Goal: Information Seeking & Learning: Learn about a topic

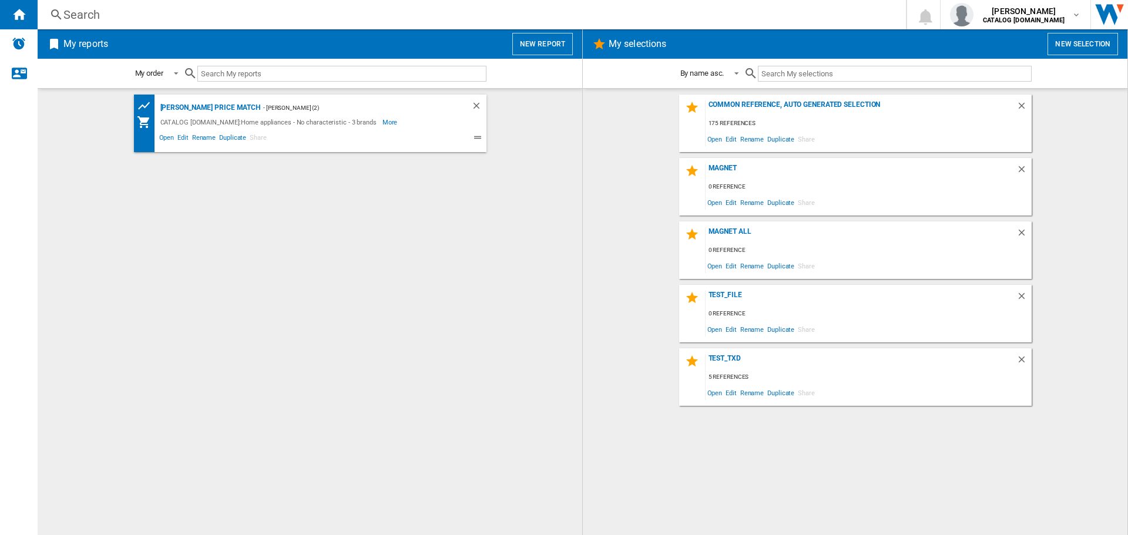
click at [178, 22] on div "Search Search 0 [PERSON_NAME] CATALOG [DOMAIN_NAME] CATALOG [DOMAIN_NAME] My se…" at bounding box center [583, 14] width 1091 height 29
click at [185, 14] on div "Search" at bounding box center [469, 14] width 812 height 16
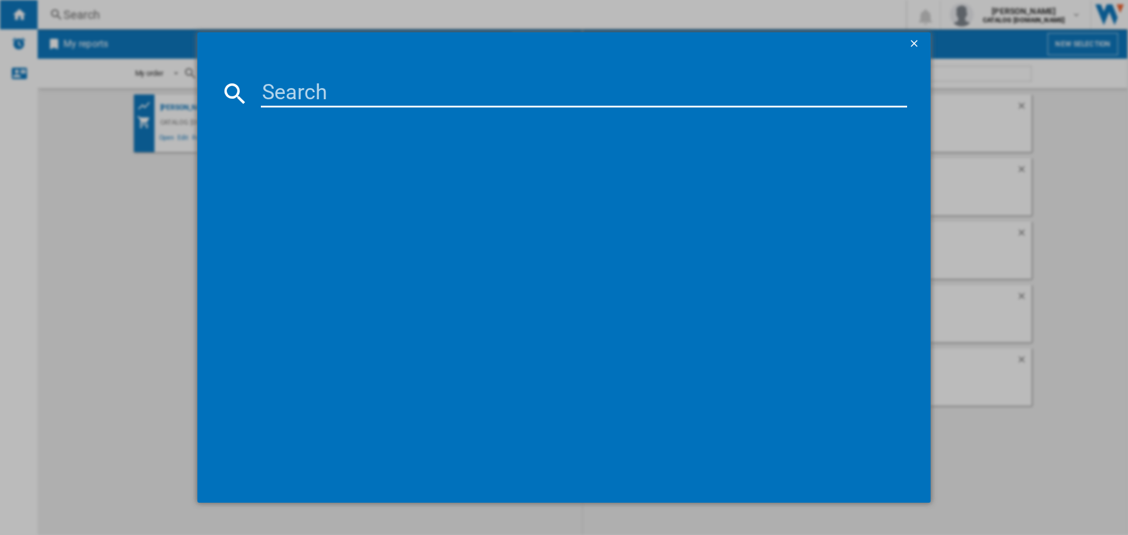
click at [331, 100] on input at bounding box center [584, 93] width 646 height 28
paste input "TO84IB00FB"
type input "TO84IB00FB"
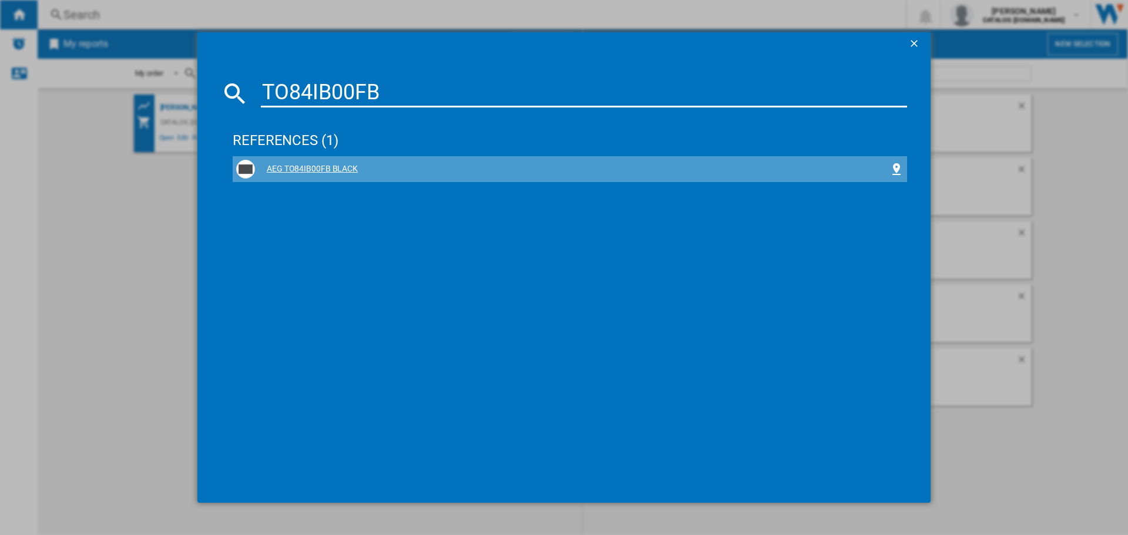
click at [301, 166] on div "AEG TO84IB00FB BLACK" at bounding box center [572, 169] width 635 height 12
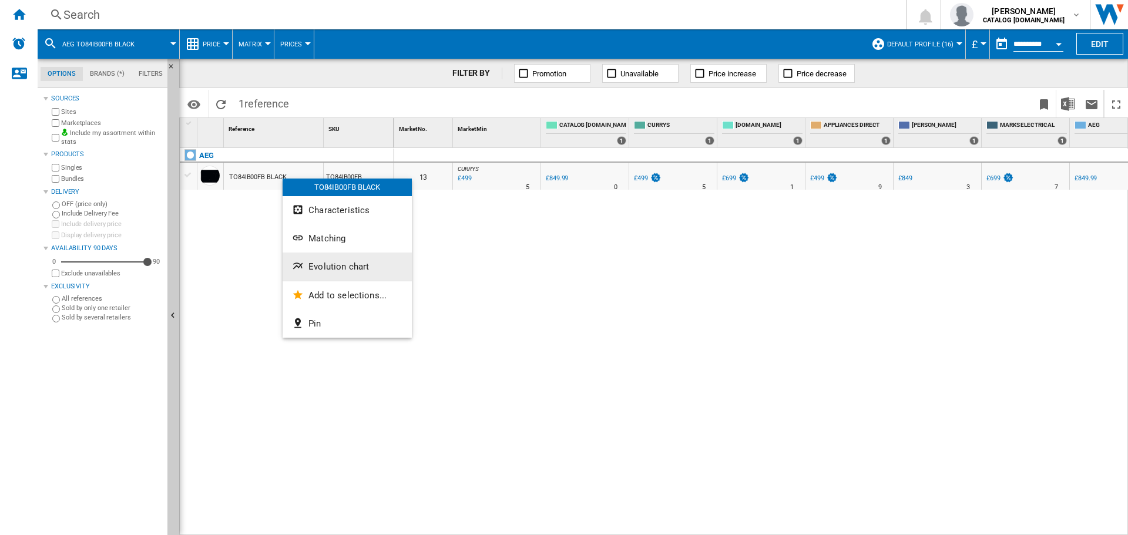
click at [336, 268] on span "Evolution chart" at bounding box center [338, 266] width 61 height 11
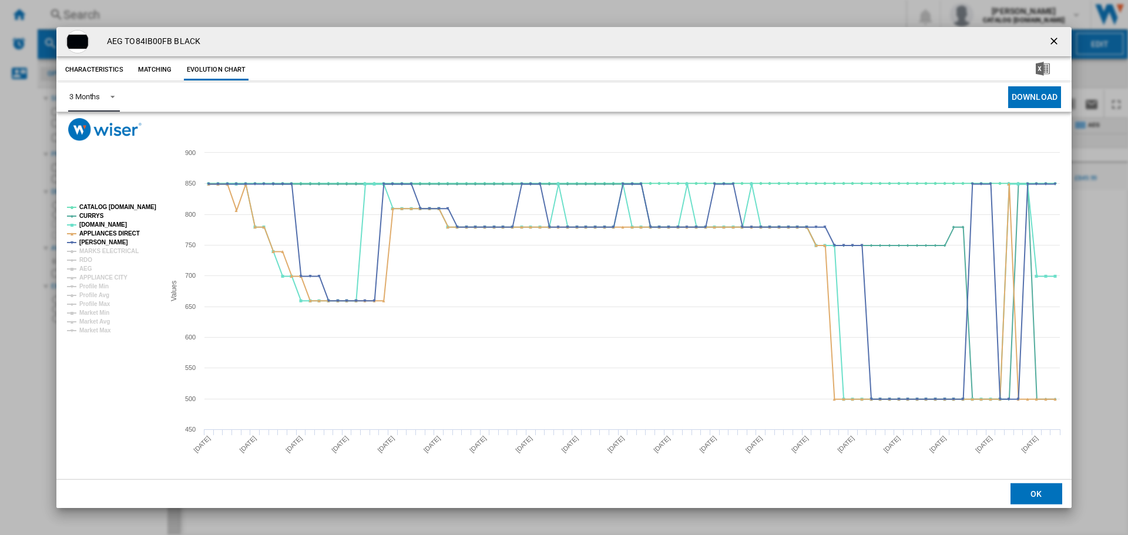
click at [105, 97] on span "Product popup" at bounding box center [109, 95] width 14 height 11
click at [107, 100] on md-option "3 Months" at bounding box center [100, 97] width 80 height 28
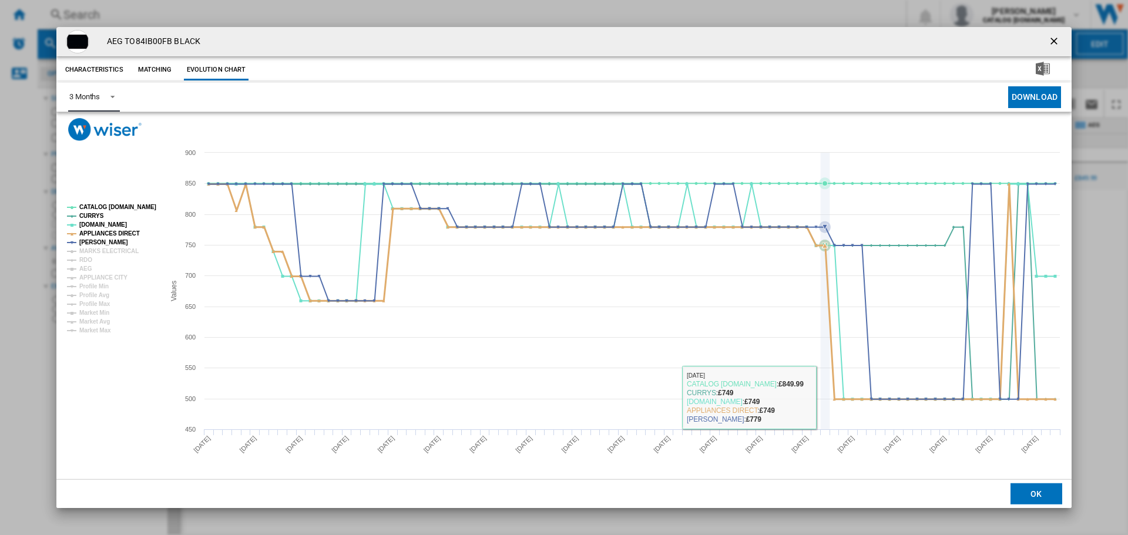
click at [829, 398] on icon "Product popup" at bounding box center [632, 291] width 858 height 215
click at [834, 399] on icon "Product popup" at bounding box center [632, 291] width 858 height 215
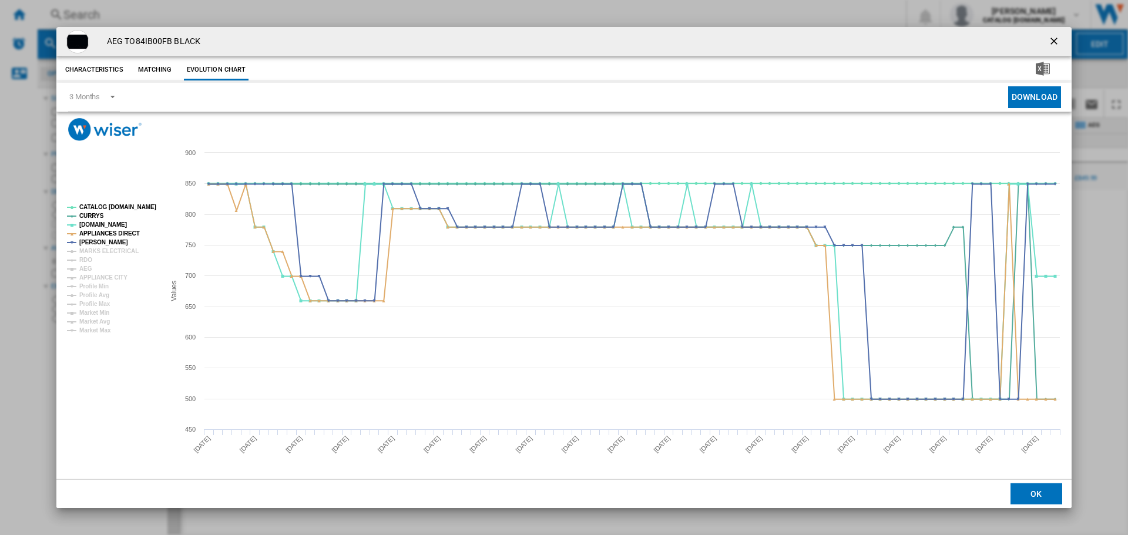
click at [364, 523] on div "AEG TO84IB00FB BLACK Characteristics Matching Evolution chart price £849.99 del…" at bounding box center [564, 267] width 1128 height 535
